Goal: Task Accomplishment & Management: Manage account settings

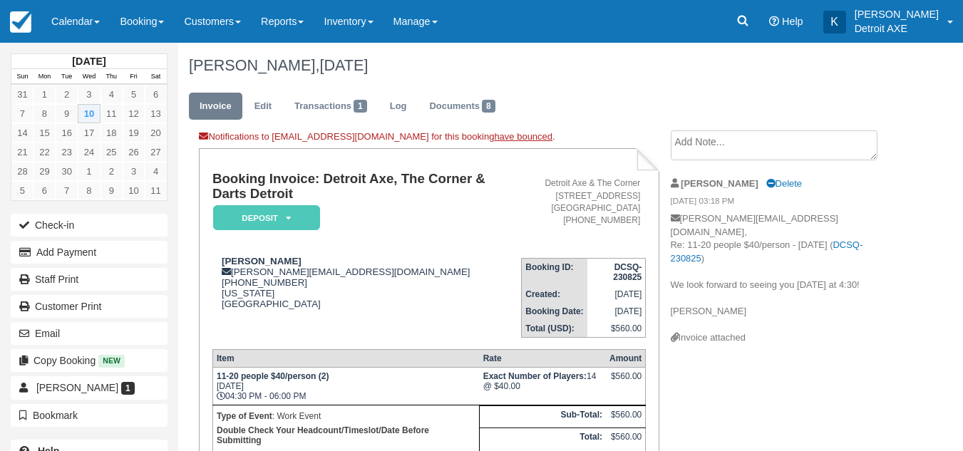
scroll to position [55, 0]
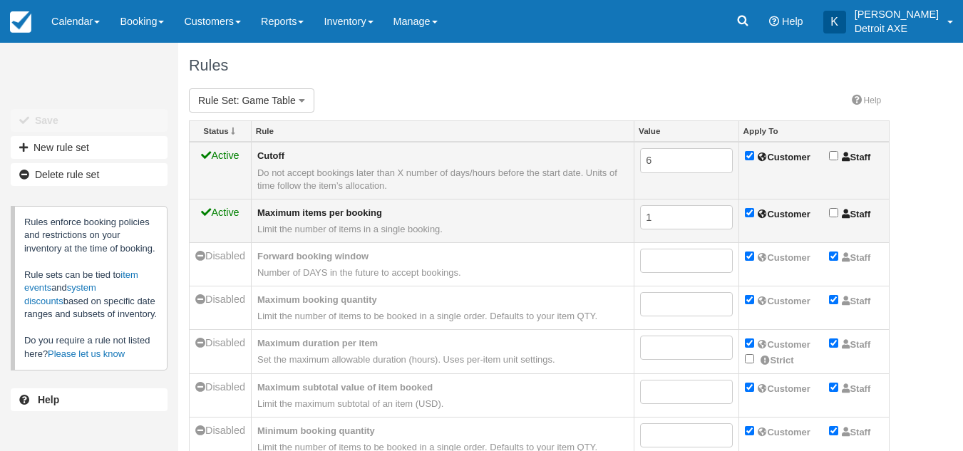
scroll to position [1, 0]
click at [68, 19] on link "Calendar" at bounding box center [75, 21] width 68 height 43
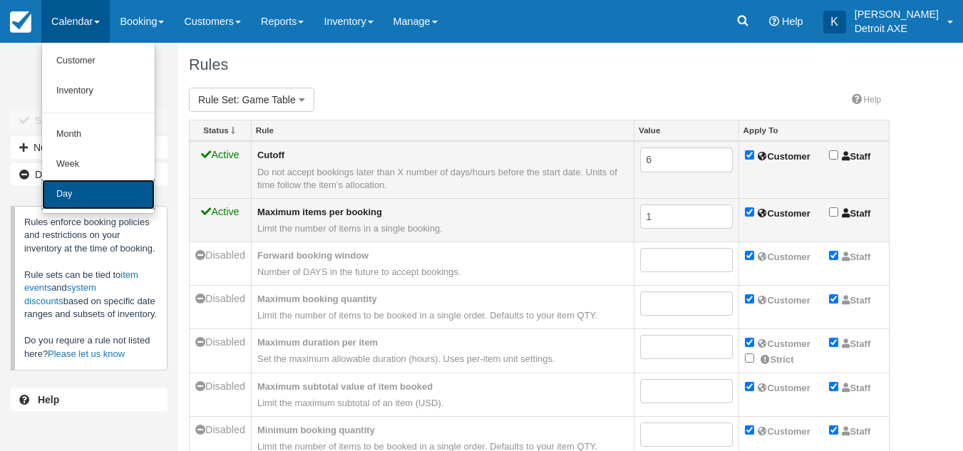
click at [85, 208] on link "Day" at bounding box center [98, 195] width 113 height 30
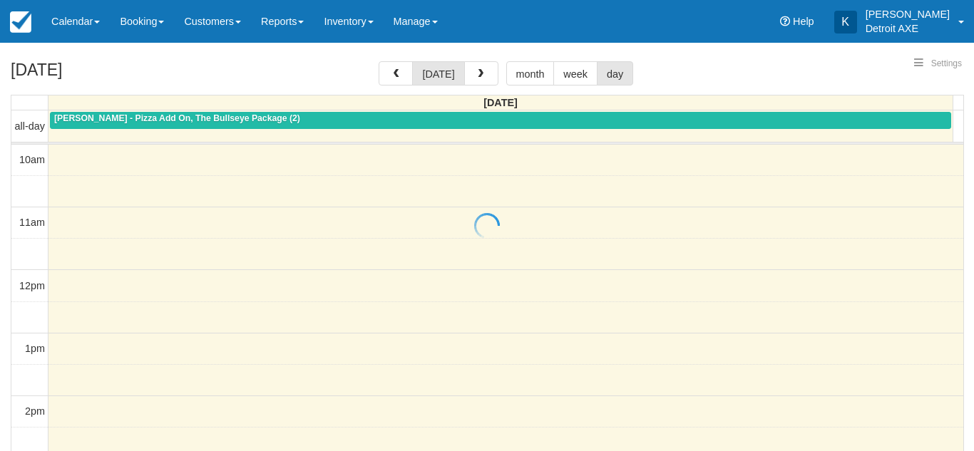
select select
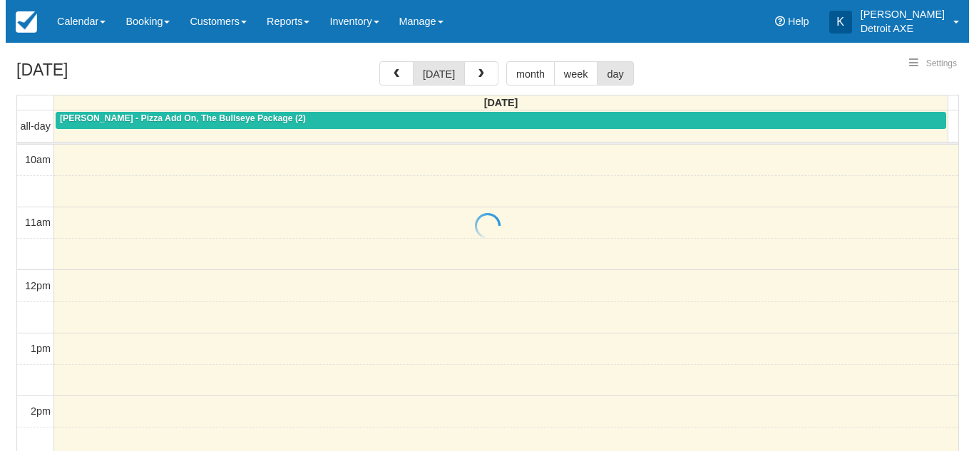
scroll to position [505, 0]
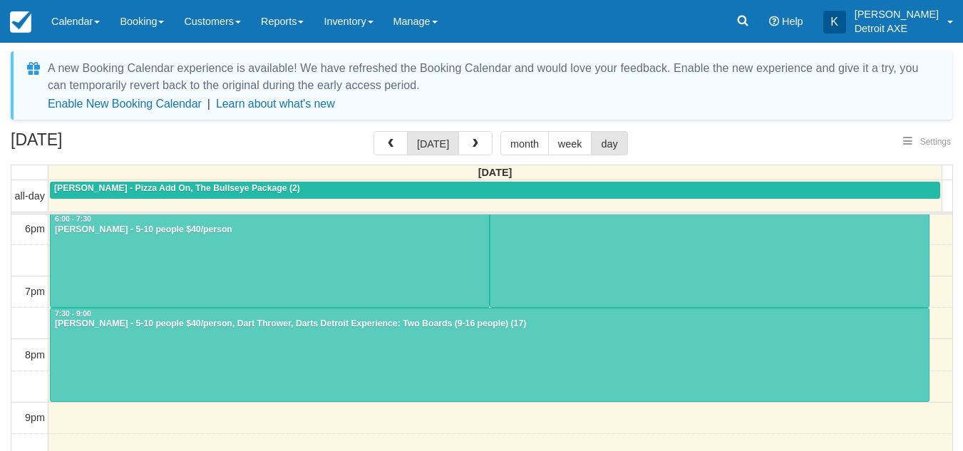
select select
click at [476, 140] on span "button" at bounding box center [476, 144] width 10 height 10
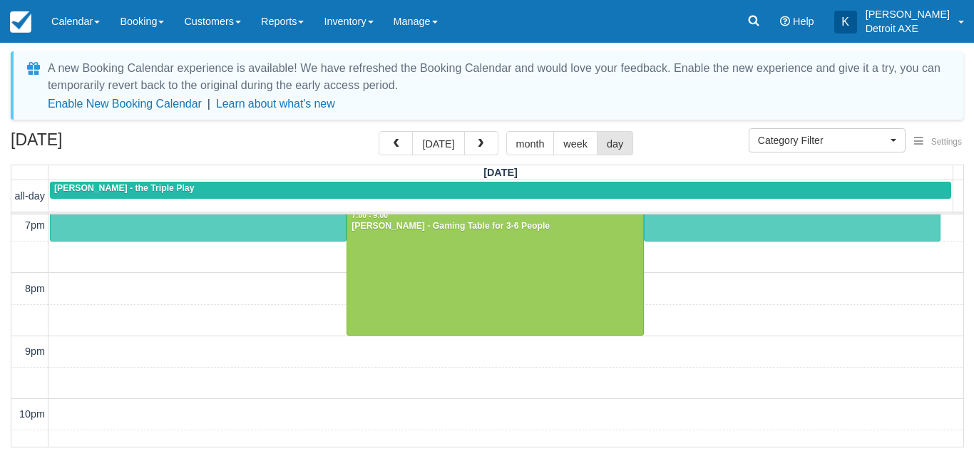
scroll to position [572, 0]
click at [68, 279] on div "10am 11am 12pm 1pm 2pm 3pm 4pm 5pm 6pm 7pm 8pm 9pm 10pm 11pm 4:00 - 5:30 Michae…" at bounding box center [487, 68] width 952 height 850
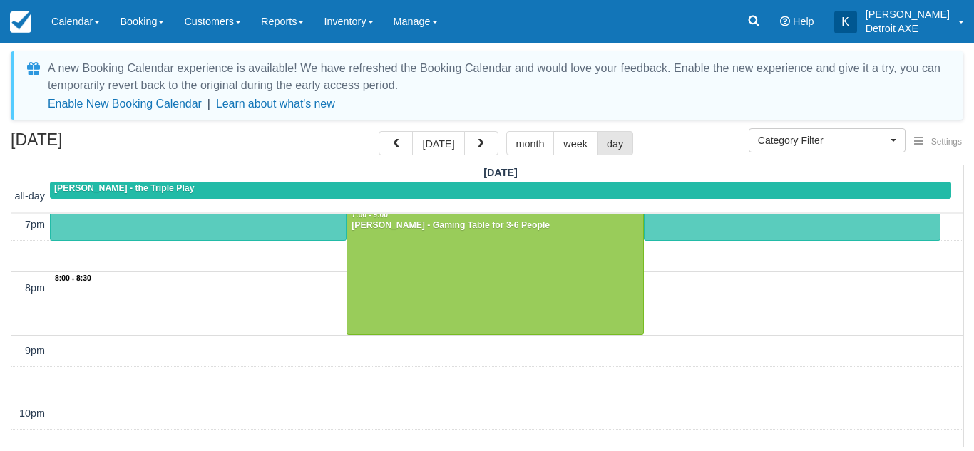
click at [79, 279] on div "10am 11am 12pm 1pm 2pm 3pm 4pm 5pm 6pm 7pm 8pm 9pm 10pm 11pm 8:00 - 8:30 4:00 -…" at bounding box center [487, 68] width 952 height 850
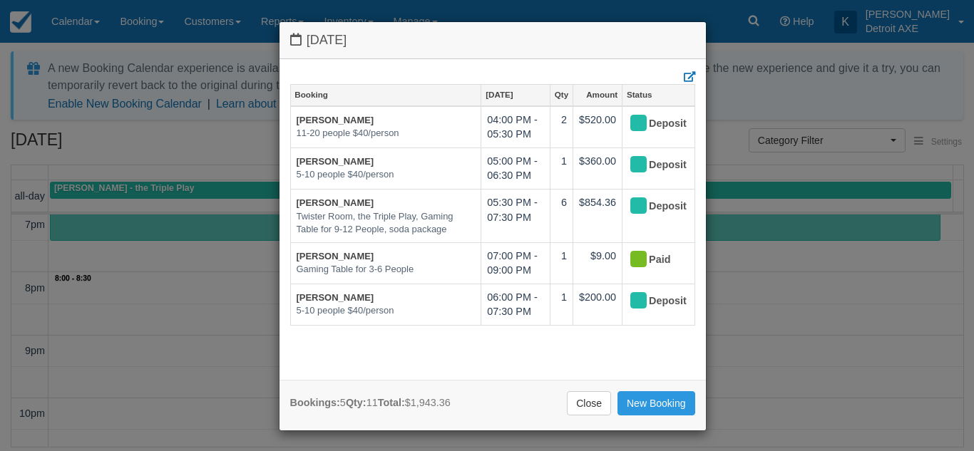
drag, startPoint x: 115, startPoint y: 278, endPoint x: 444, endPoint y: 341, distance: 335.3
click at [444, 341] on div "Booking Sep 11 Qty Amount Status Michael FitzGerald 11-20 people $40/person 04:…" at bounding box center [492, 226] width 405 height 285
click at [637, 394] on link "New Booking" at bounding box center [656, 403] width 78 height 24
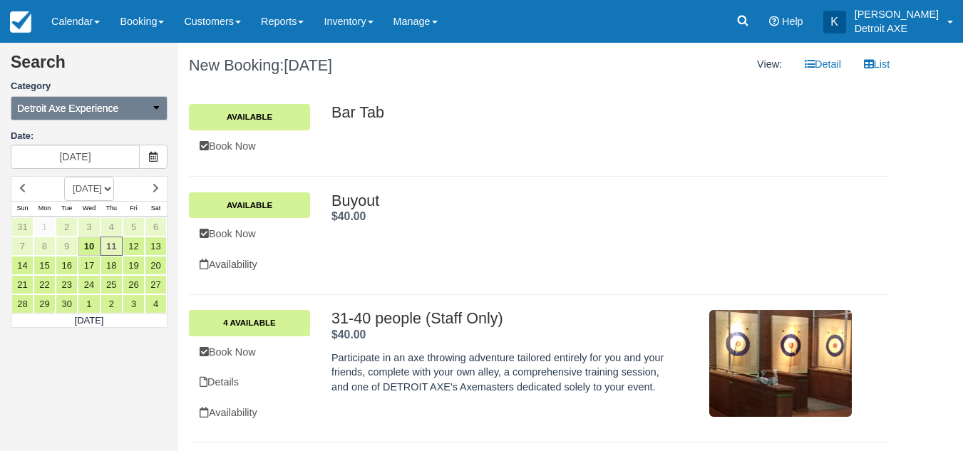
click at [76, 108] on span "Detroit Axe Experience" at bounding box center [67, 108] width 101 height 14
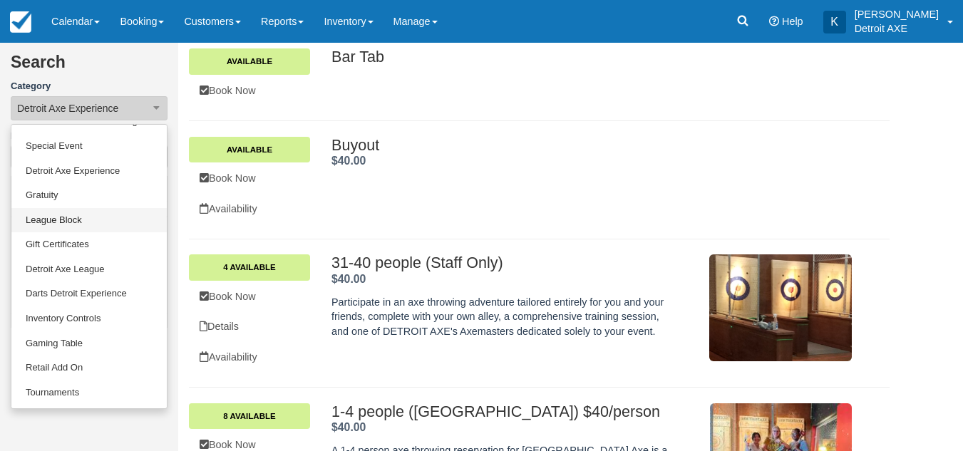
scroll to position [56, 0]
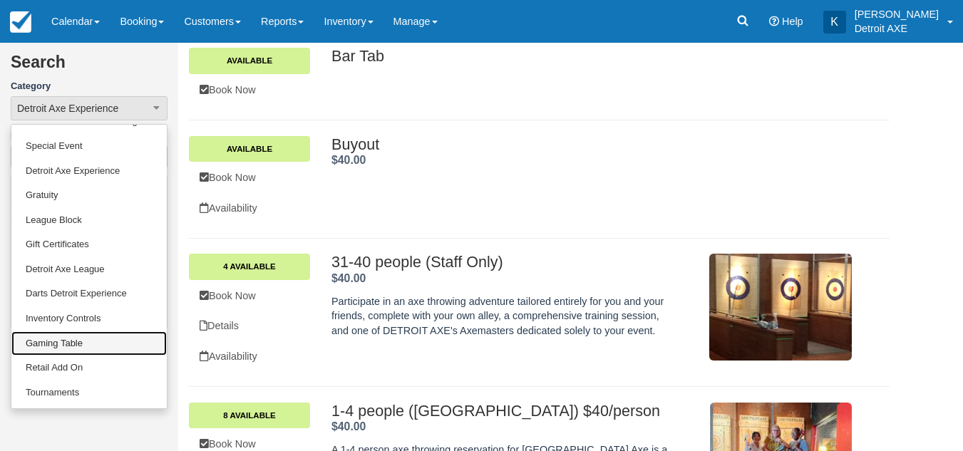
click at [57, 345] on link "Gaming Table" at bounding box center [88, 343] width 155 height 25
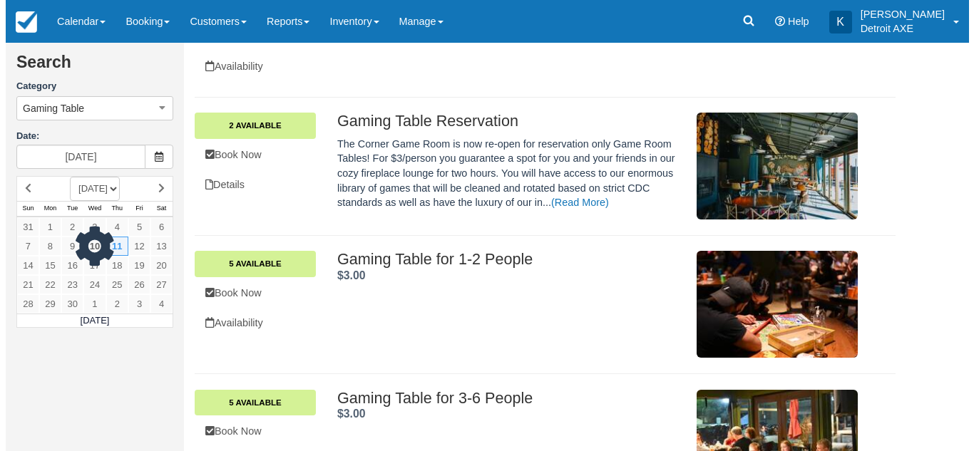
scroll to position [100, 0]
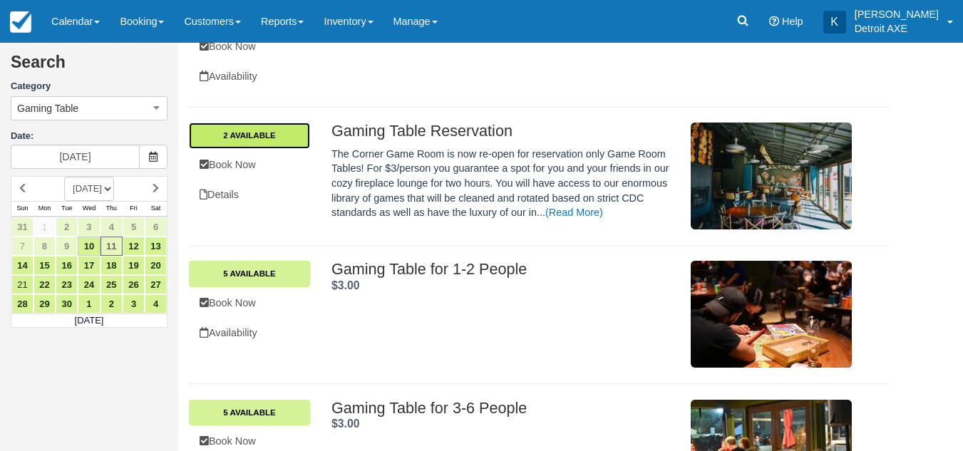
click at [257, 126] on link "2 Available" at bounding box center [249, 136] width 121 height 26
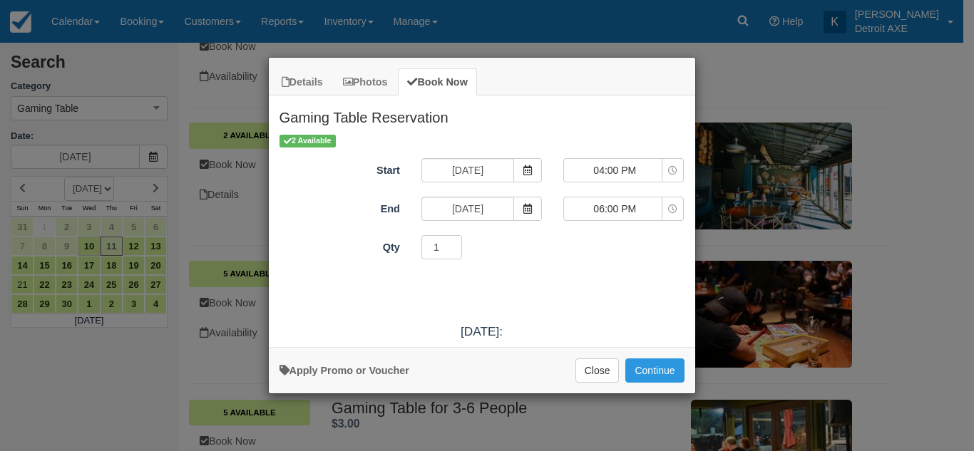
click at [607, 144] on div "2 Available" at bounding box center [481, 140] width 405 height 15
click at [604, 184] on div "04:00 PM 04:00 PM 05:00 PM 06:00 PM 07:00 PM 08:00 PM 04:00 PM 05:00 PM 06:00 P…" at bounding box center [623, 171] width 142 height 26
click at [602, 175] on span "04:00 PM" at bounding box center [614, 170] width 101 height 14
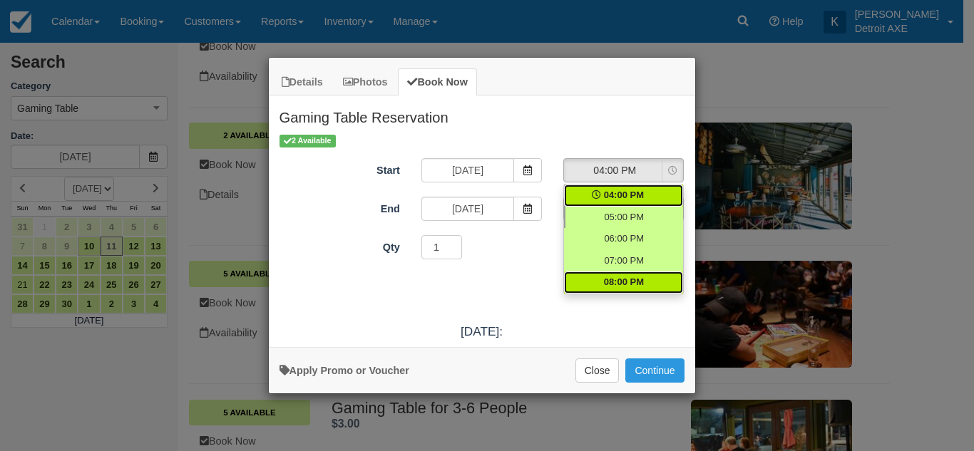
click at [620, 282] on span "08:00 PM" at bounding box center [624, 283] width 40 height 14
select select "20:00"
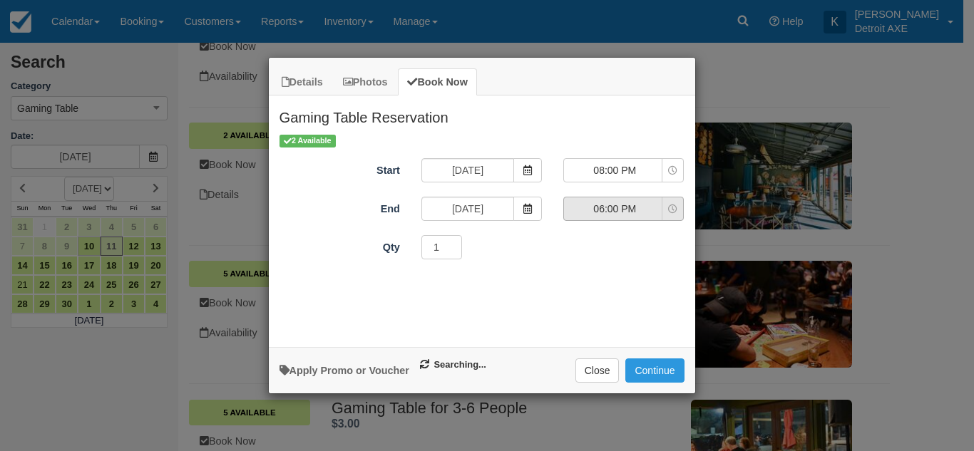
click at [607, 215] on span "06:00 PM" at bounding box center [614, 209] width 101 height 14
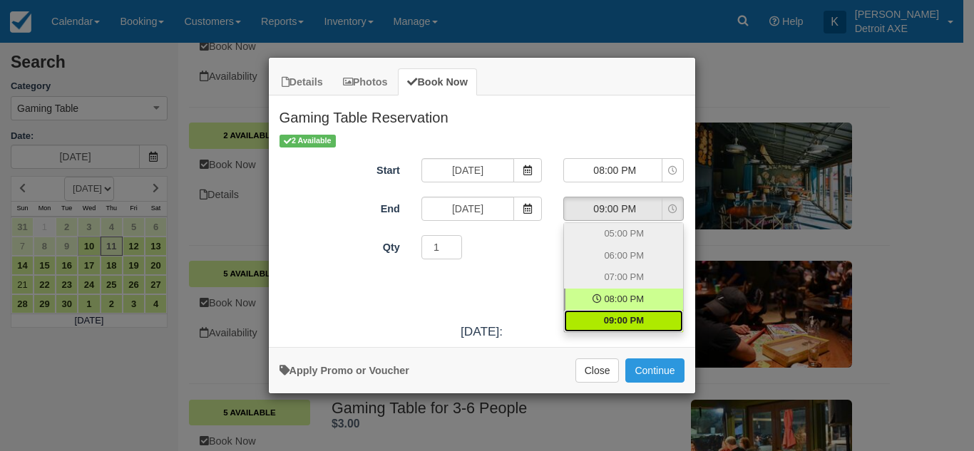
drag, startPoint x: 607, startPoint y: 324, endPoint x: 583, endPoint y: 327, distance: 23.8
click at [583, 327] on link "09:00 PM" at bounding box center [623, 321] width 119 height 22
select select "21:00"
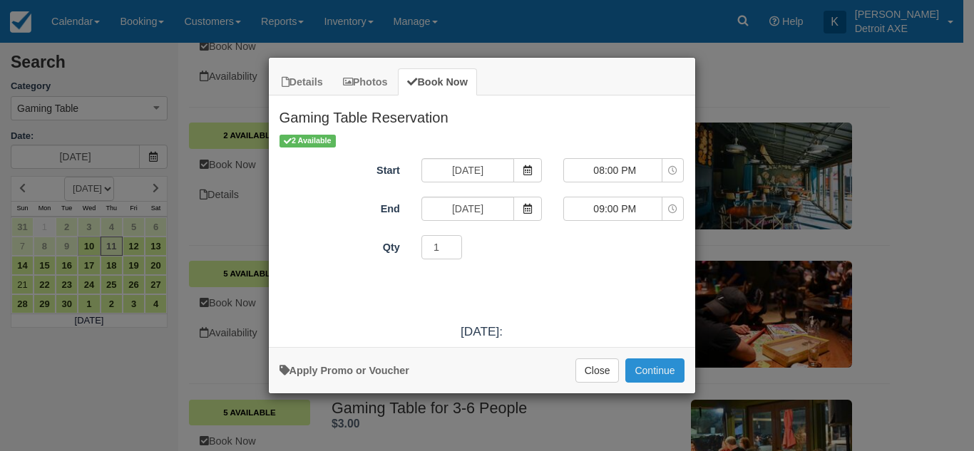
click at [648, 371] on button "Continue" at bounding box center [654, 371] width 58 height 24
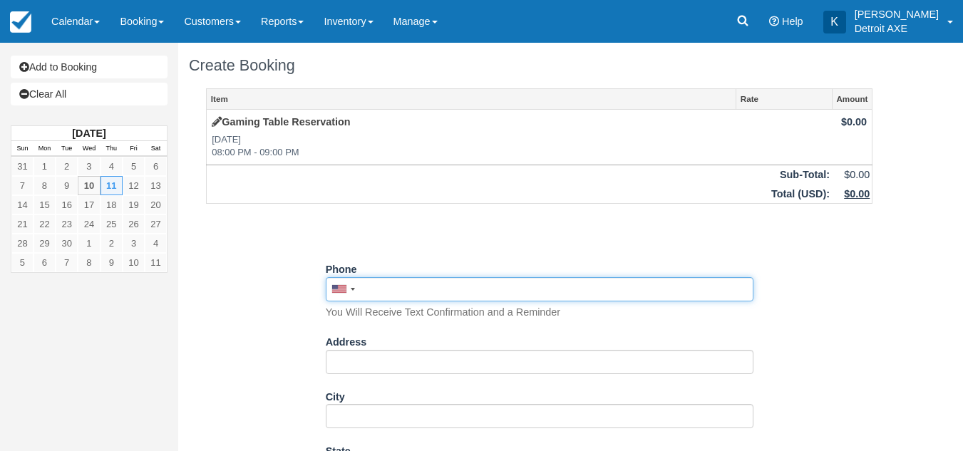
click at [433, 277] on input "Phone" at bounding box center [540, 289] width 428 height 24
drag, startPoint x: 433, startPoint y: 277, endPoint x: 425, endPoint y: 283, distance: 9.7
click at [425, 283] on input "Phone" at bounding box center [540, 289] width 428 height 24
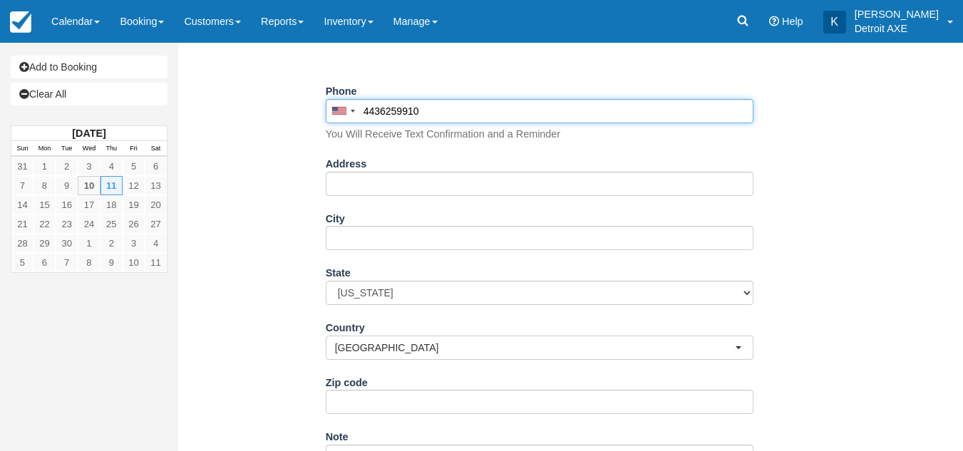
scroll to position [178, 0]
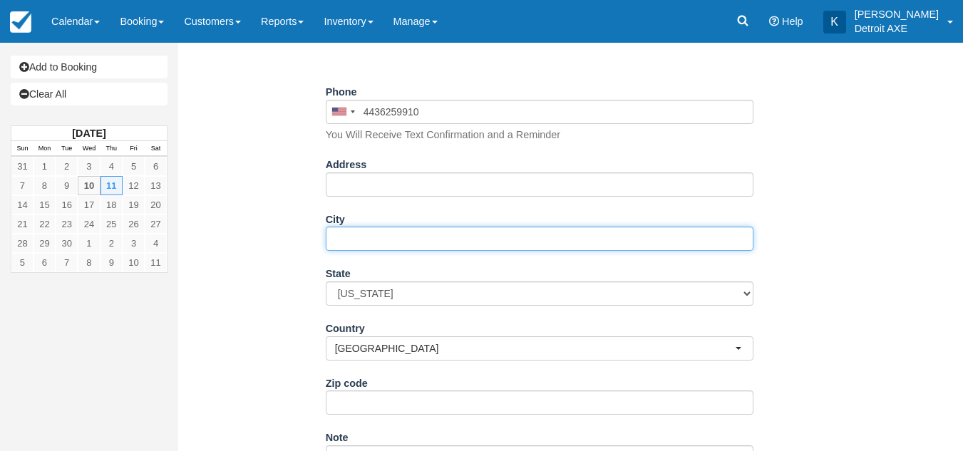
type input "(443) 625-9910"
click at [381, 250] on input "City" at bounding box center [540, 239] width 428 height 24
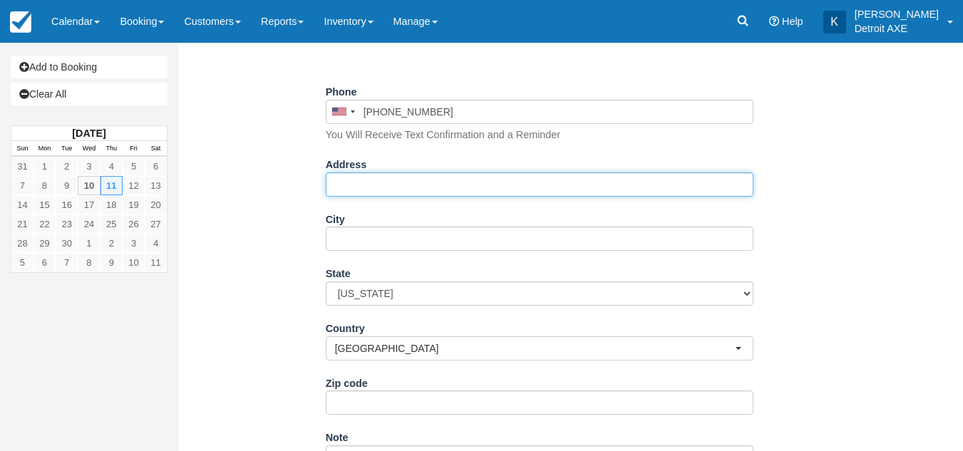
click at [355, 176] on input "Address" at bounding box center [540, 185] width 428 height 24
type input "[STREET_ADDRESS]"
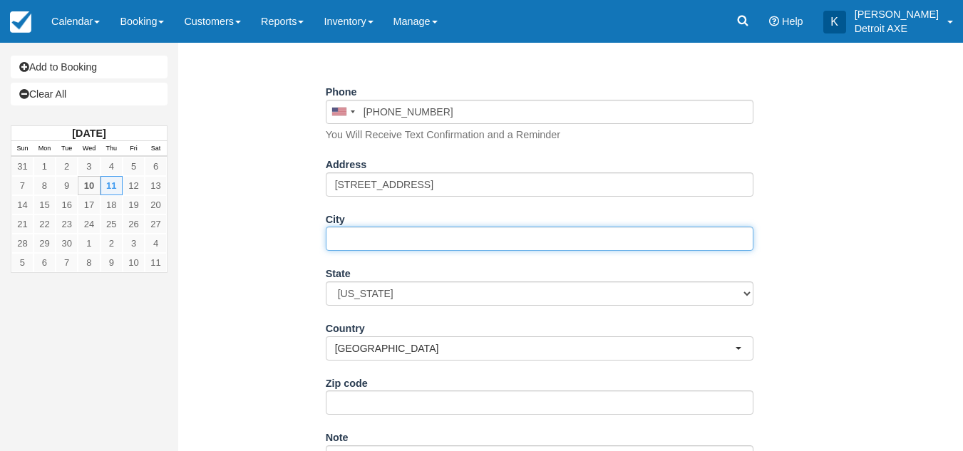
click at [420, 245] on input "City" at bounding box center [540, 239] width 428 height 24
type input "southfield"
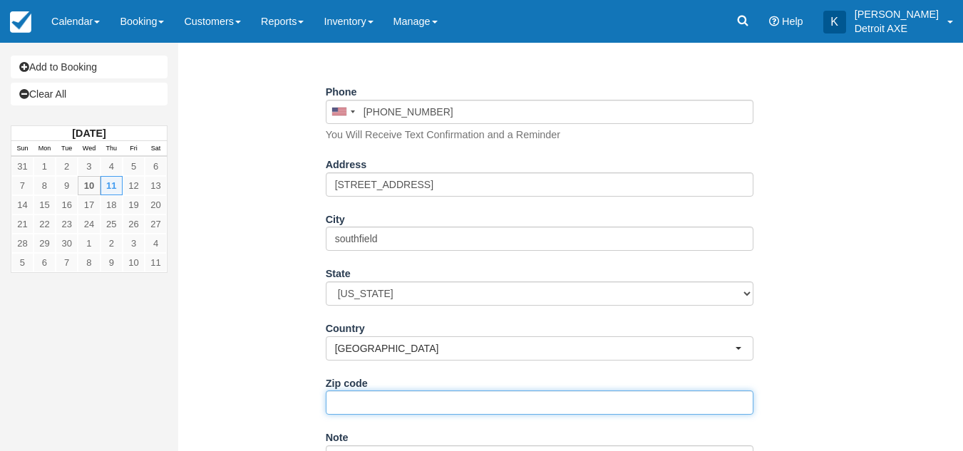
click at [383, 400] on input "Zip code" at bounding box center [540, 403] width 428 height 24
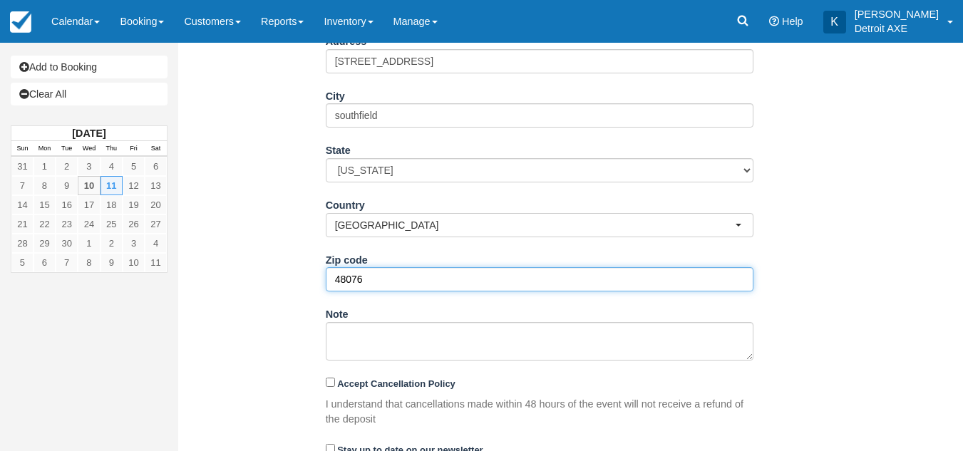
scroll to position [355, 0]
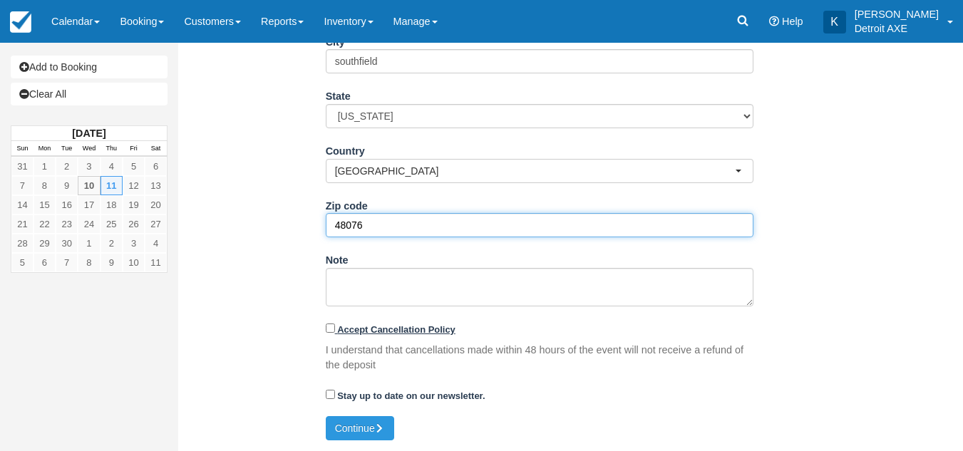
type input "48076"
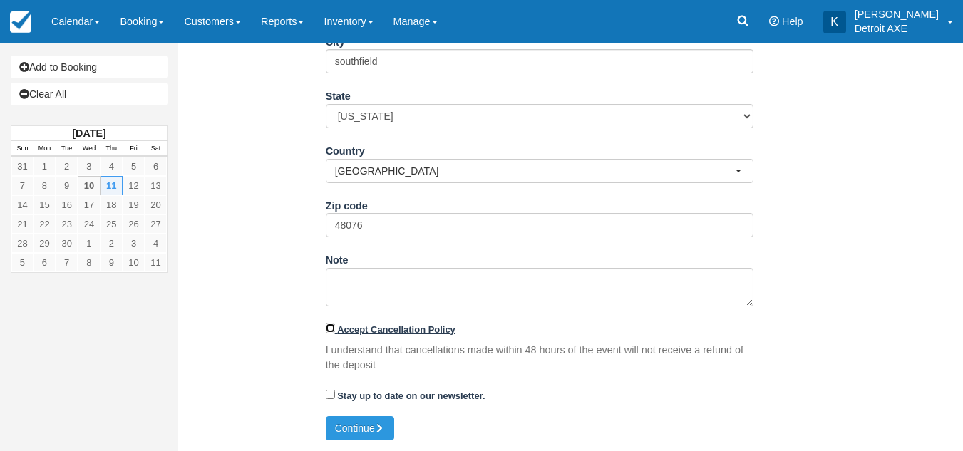
click at [326, 325] on input "Accept Cancellation Policy" at bounding box center [330, 328] width 9 height 9
checkbox input "true"
click at [369, 431] on button "Continue" at bounding box center [360, 428] width 68 height 24
type input "+14436259910"
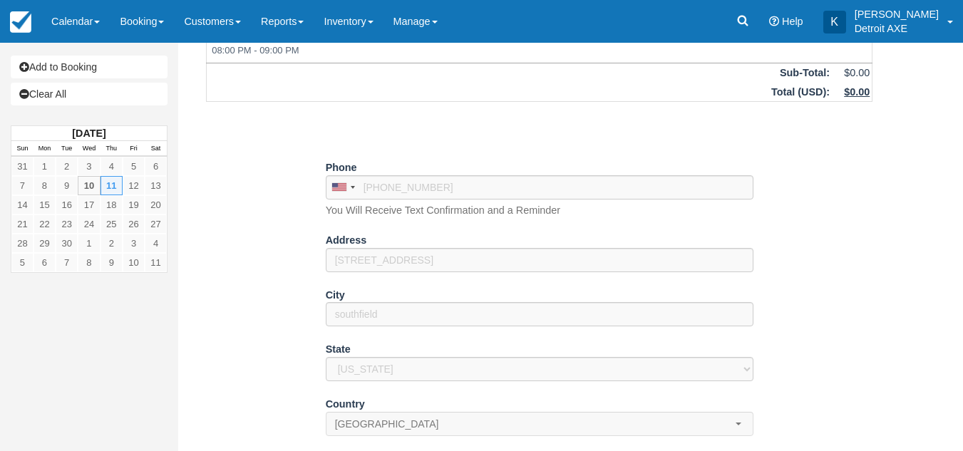
scroll to position [0, 0]
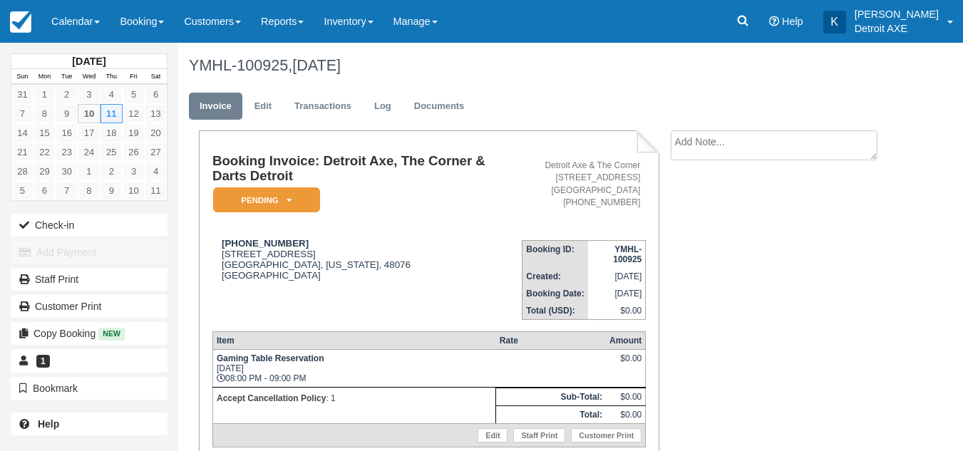
scroll to position [51, 0]
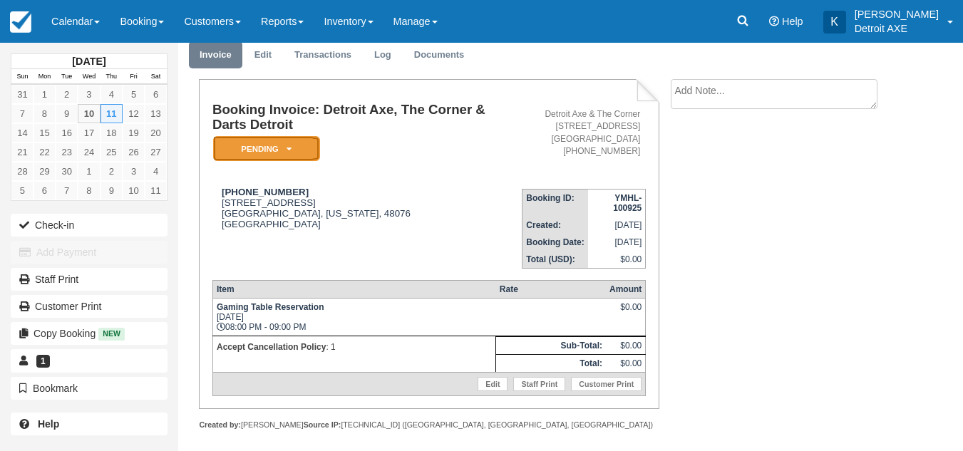
click at [280, 140] on em "Pending" at bounding box center [266, 148] width 107 height 25
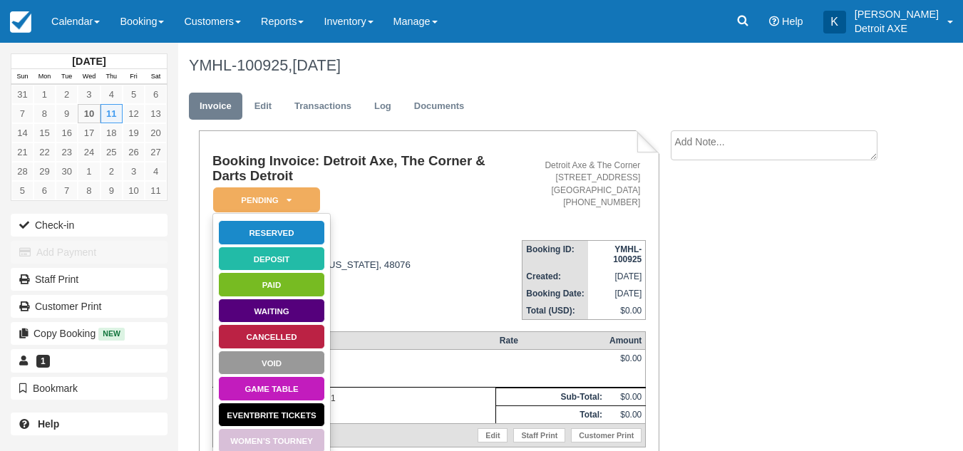
click at [266, 131] on div "Booking Invoice: Detroit Axe, The Corner & Darts Detroit Pending   Reserved Dep…" at bounding box center [429, 295] width 461 height 330
click at [263, 106] on link "Edit" at bounding box center [263, 107] width 38 height 28
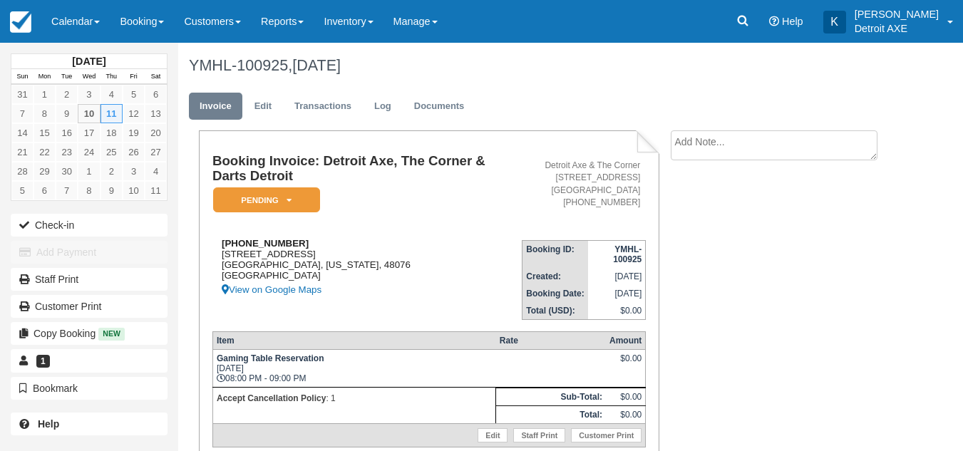
scroll to position [51, 0]
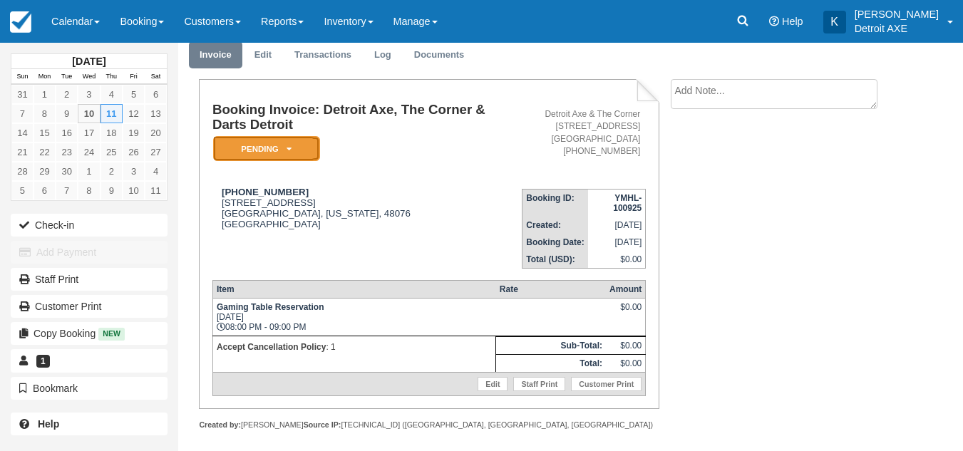
click at [270, 136] on em "Pending" at bounding box center [266, 148] width 107 height 25
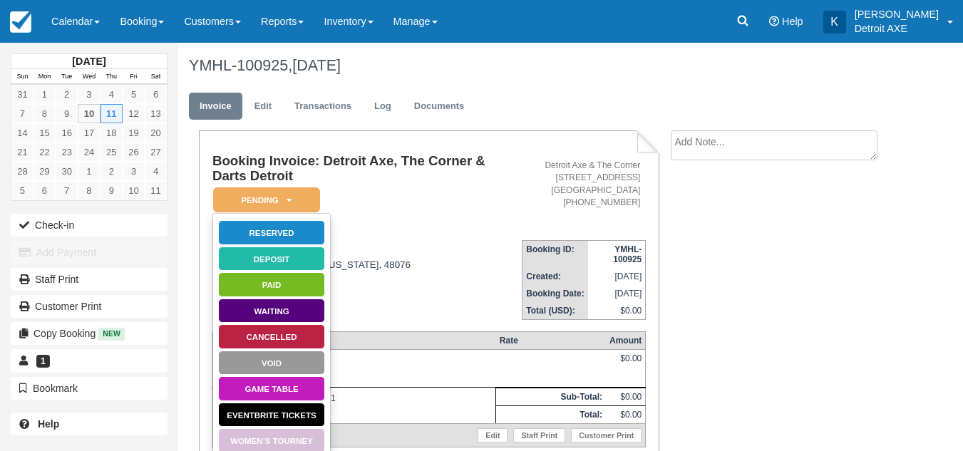
click at [270, 136] on div "Booking Invoice: Detroit Axe, The Corner & Darts Detroit Pending   Reserved Dep…" at bounding box center [429, 295] width 461 height 330
drag, startPoint x: 283, startPoint y: 233, endPoint x: 272, endPoint y: 230, distance: 11.8
click at [272, 230] on link "Reserved" at bounding box center [271, 232] width 107 height 25
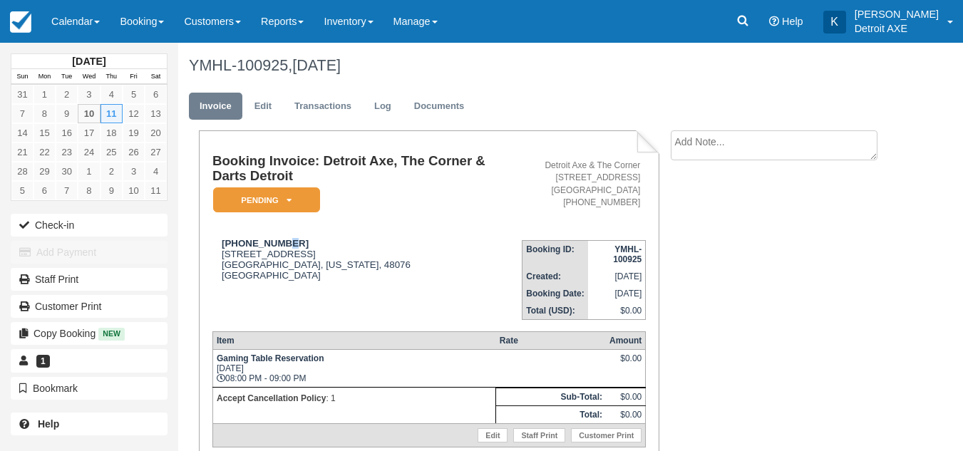
click at [272, 230] on td "[PHONE_NUMBER] [STREET_ADDRESS][US_STATE] View on Google Maps" at bounding box center [366, 274] width 309 height 91
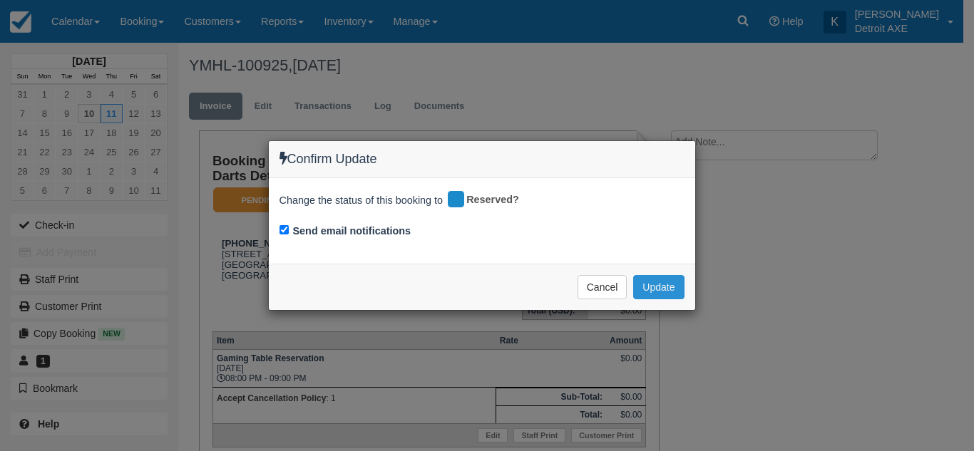
click at [664, 283] on button "Update" at bounding box center [658, 287] width 51 height 24
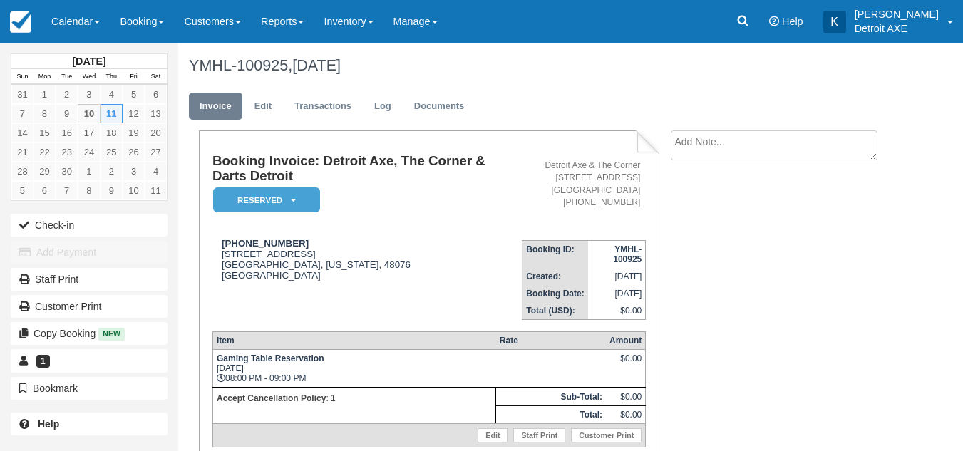
scroll to position [51, 0]
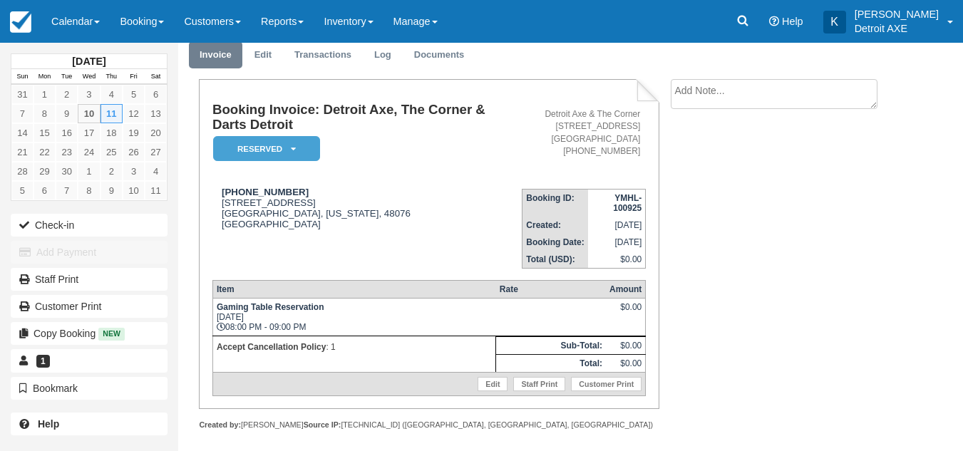
click at [339, 183] on td "1 (443) 625-9910 26253 coffelton drive southfield, Michigan, 48076 United State…" at bounding box center [366, 223] width 309 height 91
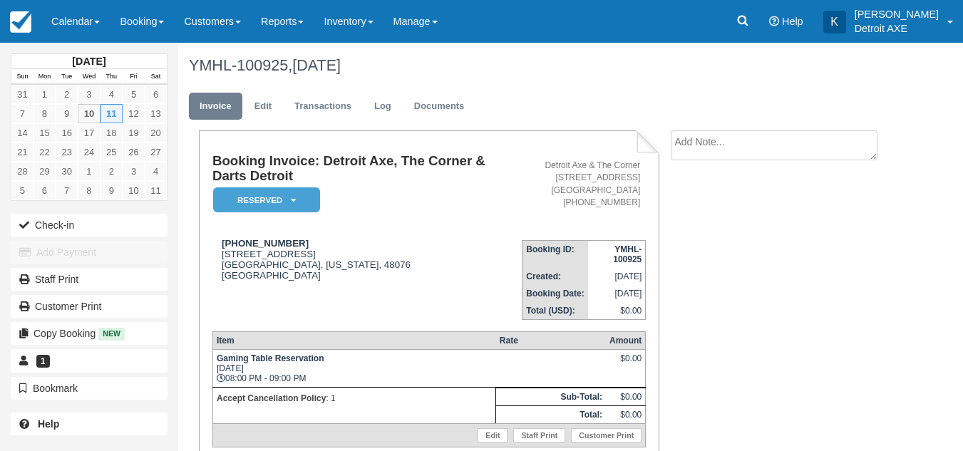
scroll to position [11, 0]
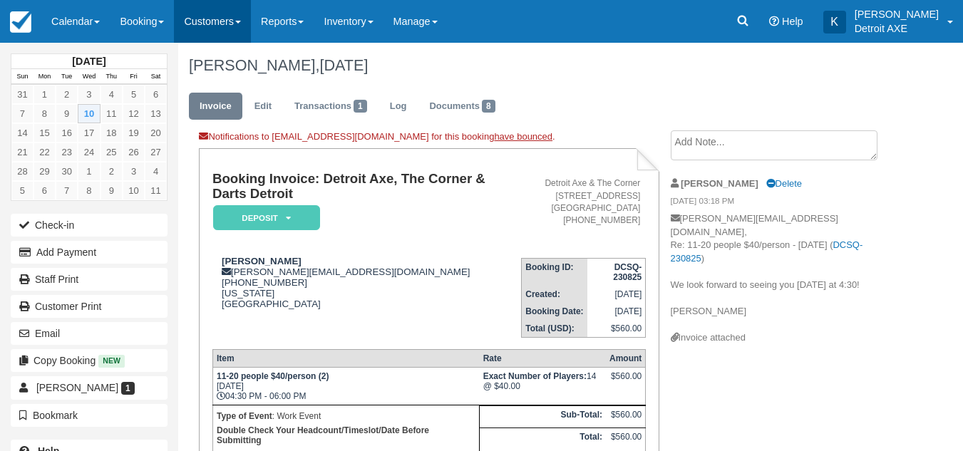
scroll to position [55, 0]
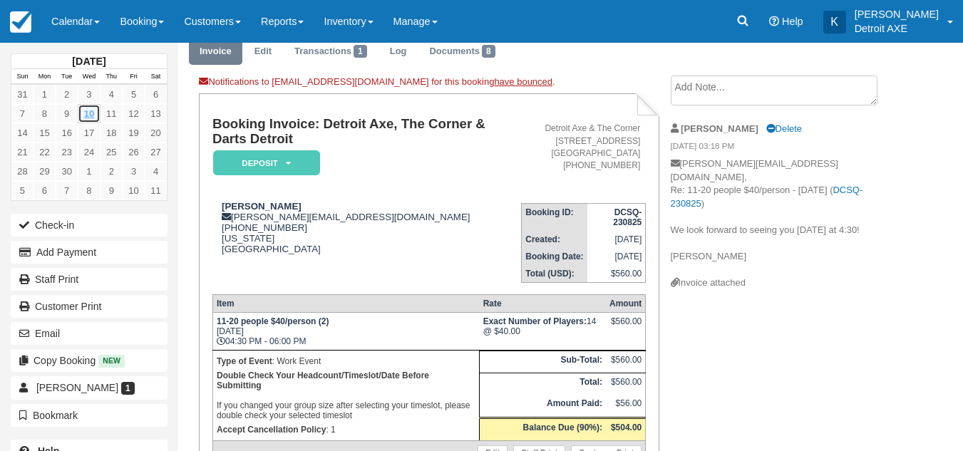
click at [96, 113] on link "10" at bounding box center [89, 113] width 22 height 19
click at [63, 25] on link "Calendar" at bounding box center [75, 21] width 68 height 43
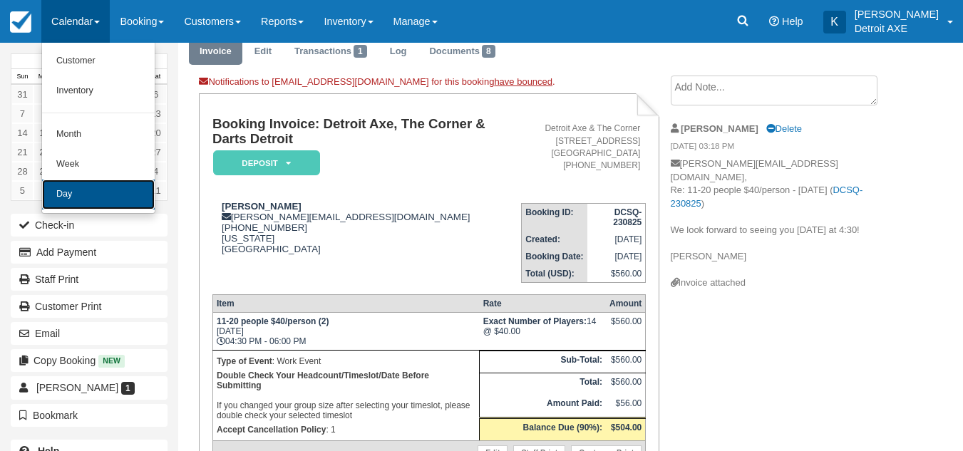
click at [68, 185] on link "Day" at bounding box center [98, 195] width 113 height 30
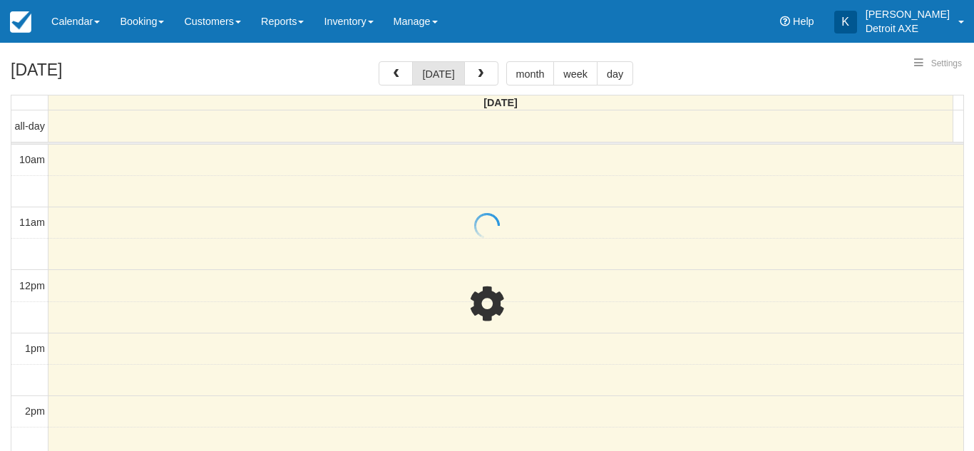
select select
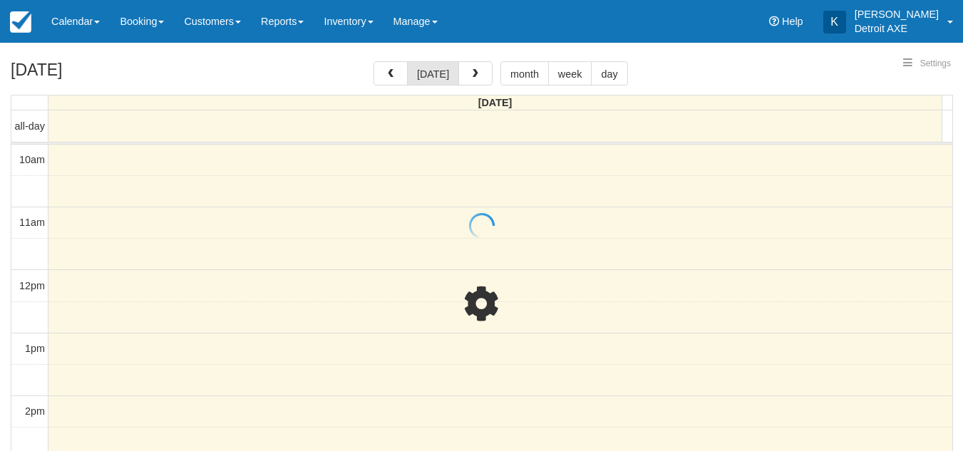
scroll to position [540, 0]
select select
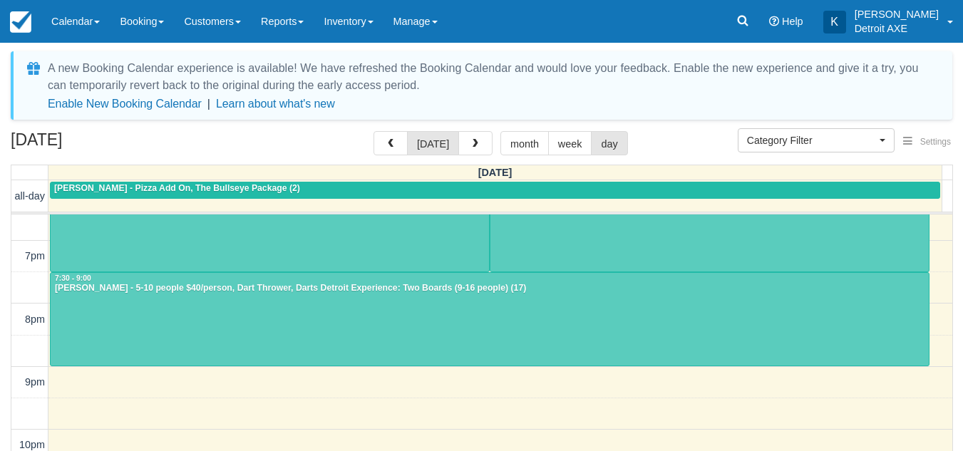
scroll to position [468, 0]
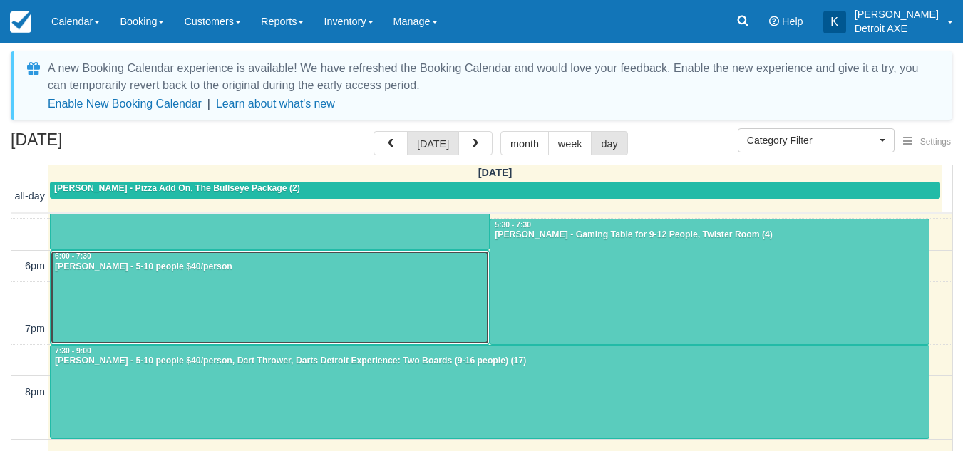
click at [389, 291] on div at bounding box center [270, 297] width 438 height 93
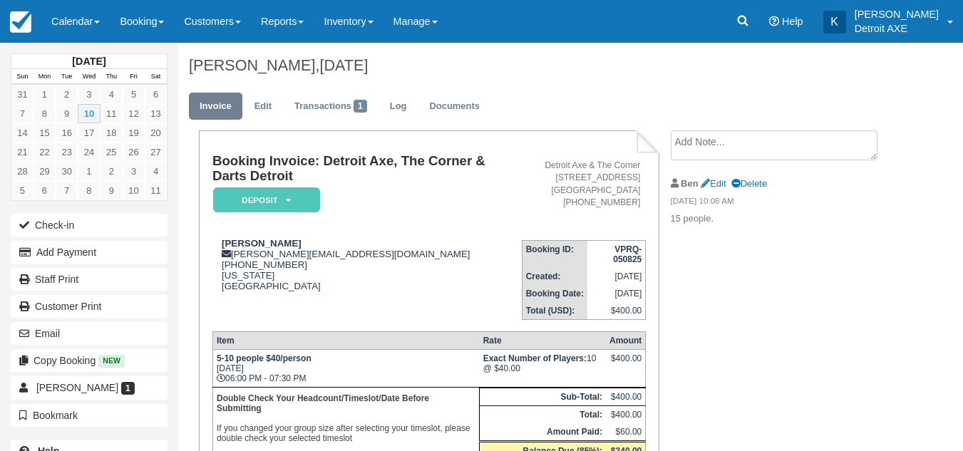
scroll to position [61, 0]
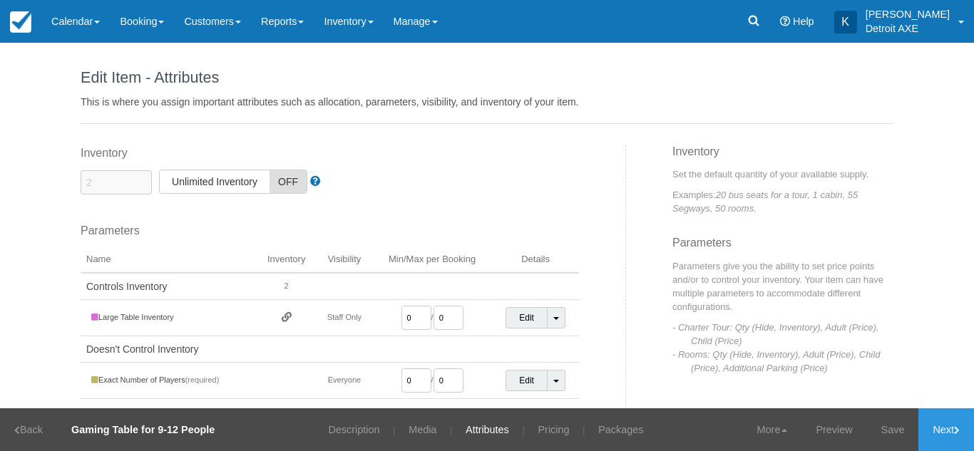
click at [377, 195] on div "Inventory 2 Unlimited ON Unlimited Inventory OFF This item is a Product Groupin…" at bounding box center [348, 305] width 556 height 321
